Goal: Task Accomplishment & Management: Use online tool/utility

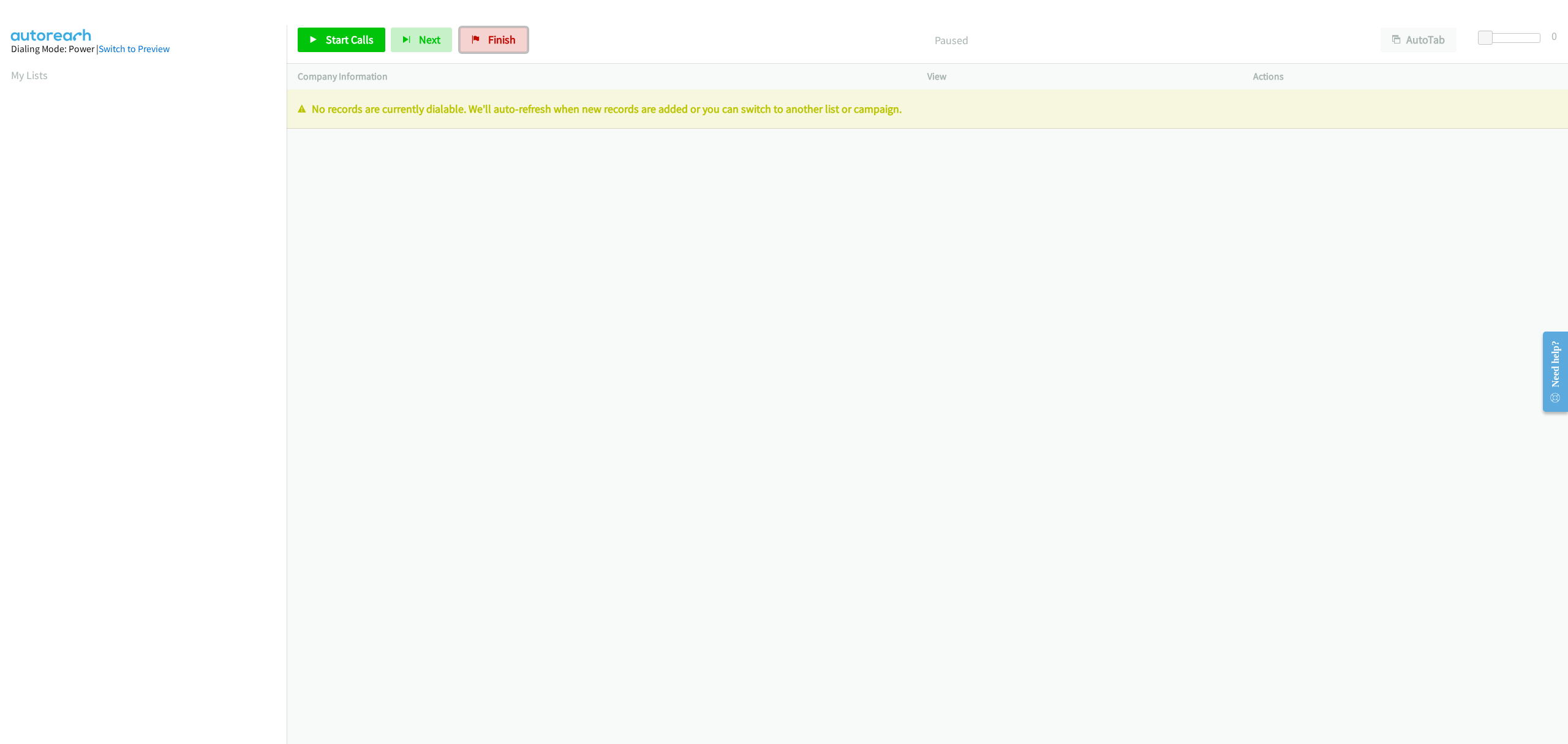
drag, startPoint x: 490, startPoint y: 38, endPoint x: 728, endPoint y: 100, distance: 245.9
click at [490, 38] on span "Finish" at bounding box center [502, 39] width 28 height 14
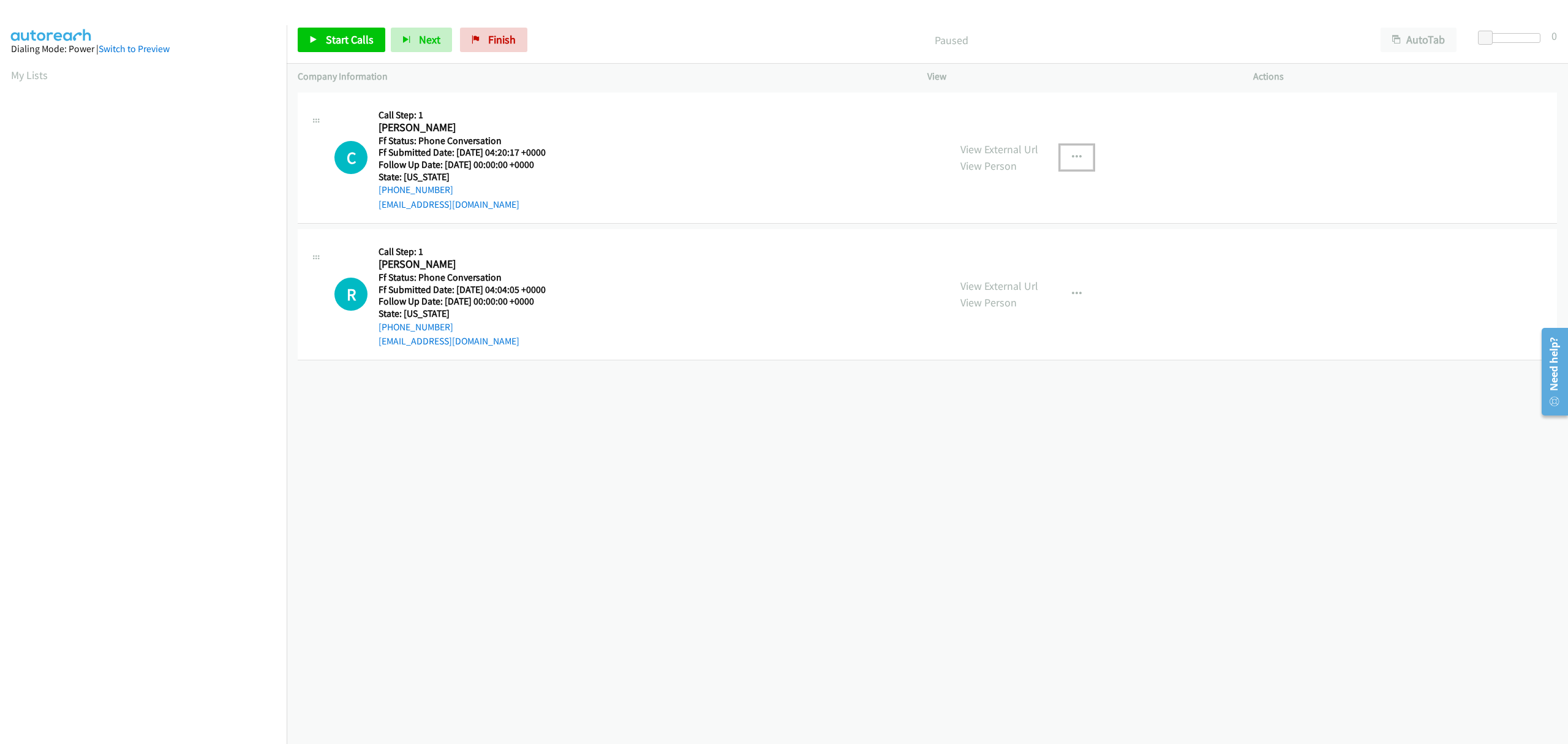
click at [1072, 157] on icon "button" at bounding box center [1077, 157] width 10 height 10
click at [970, 239] on link "Skip Call" at bounding box center [1011, 237] width 163 height 25
click at [337, 38] on span "Start Calls" at bounding box center [349, 39] width 47 height 14
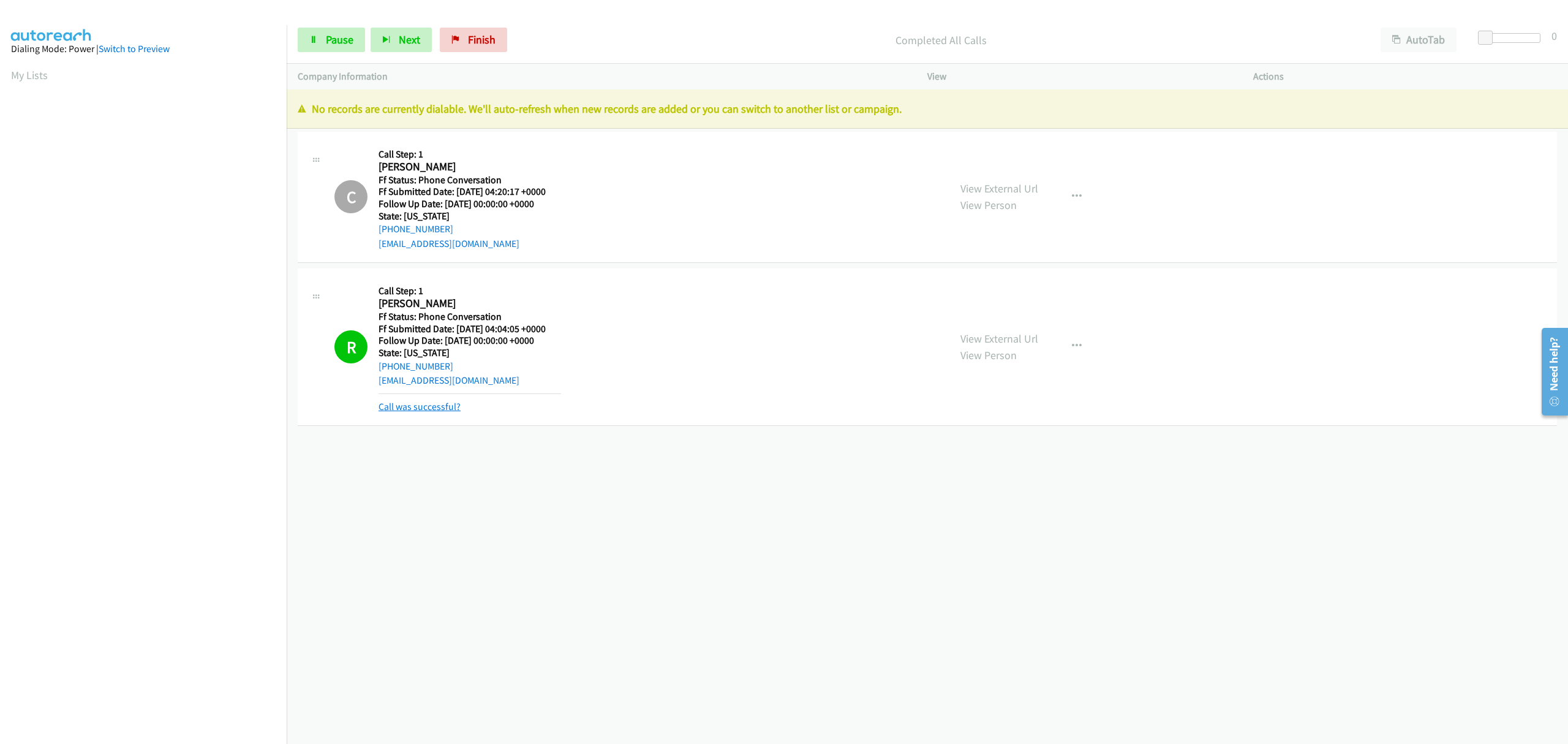
click at [442, 402] on link "Call was successful?" at bounding box center [419, 406] width 82 height 11
click at [468, 42] on span "Finish" at bounding box center [481, 39] width 28 height 14
